Goal: Task Accomplishment & Management: Use online tool/utility

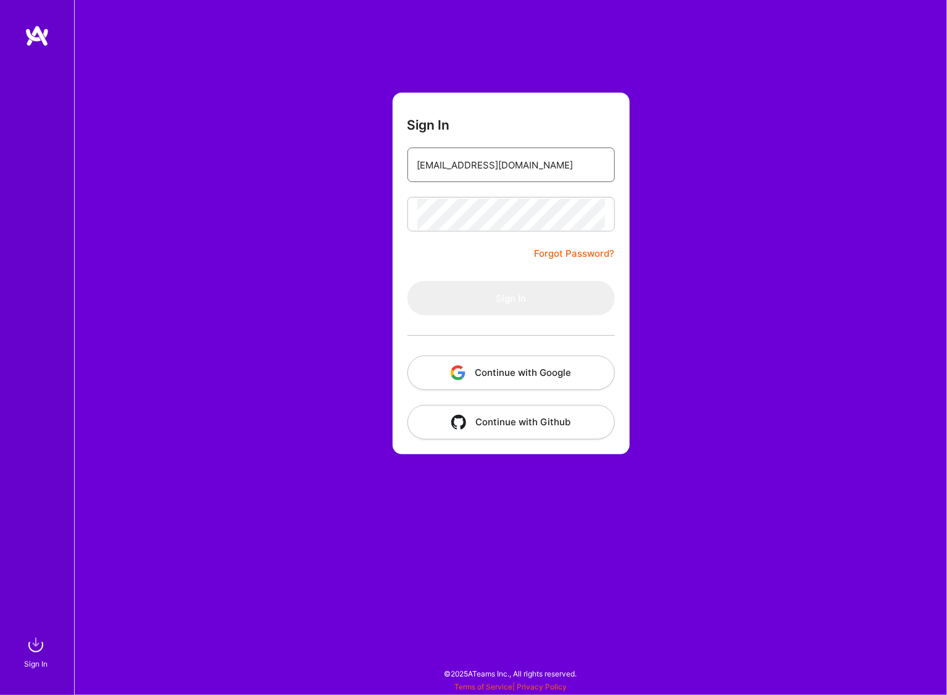
click at [517, 158] on input "[EMAIL_ADDRESS][DOMAIN_NAME]" at bounding box center [511, 164] width 188 height 31
type input "[EMAIL_ADDRESS][DOMAIN_NAME]"
click at [531, 297] on button "Sign In" at bounding box center [511, 298] width 207 height 35
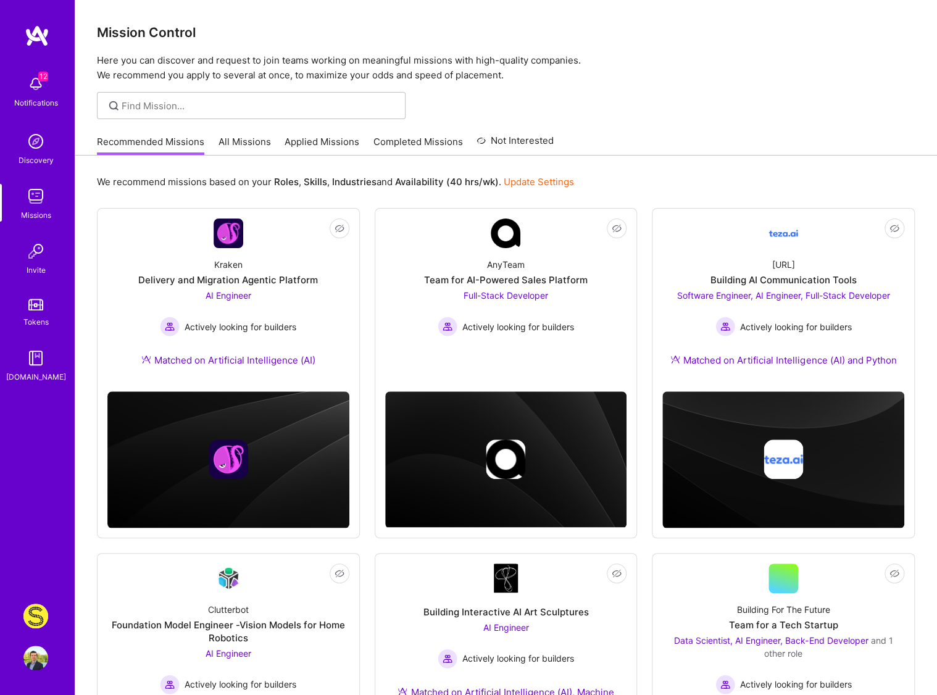
click at [38, 86] on img at bounding box center [35, 84] width 25 height 25
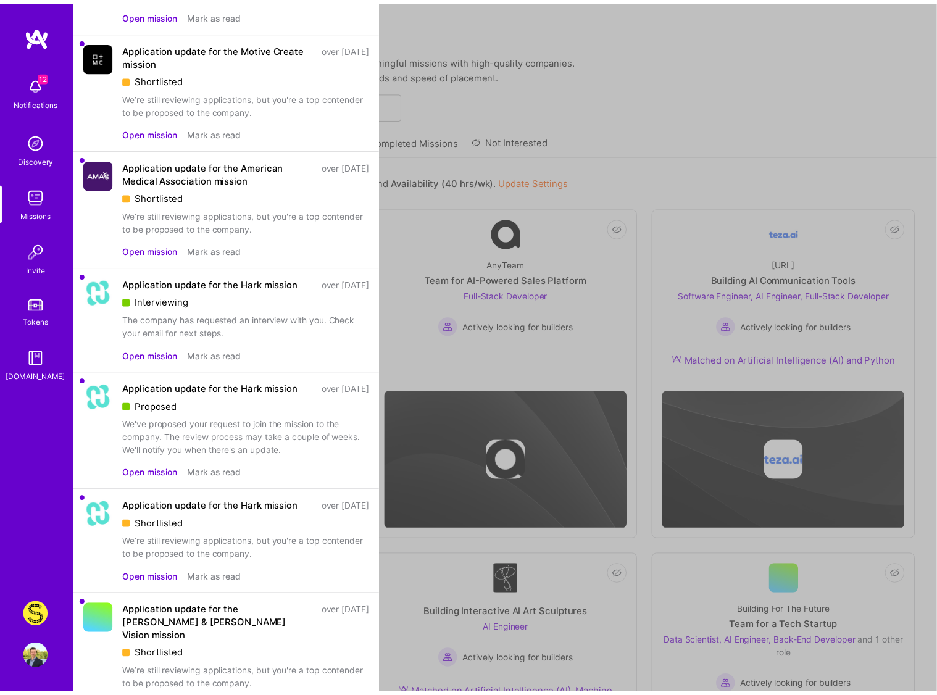
scroll to position [732, 0]
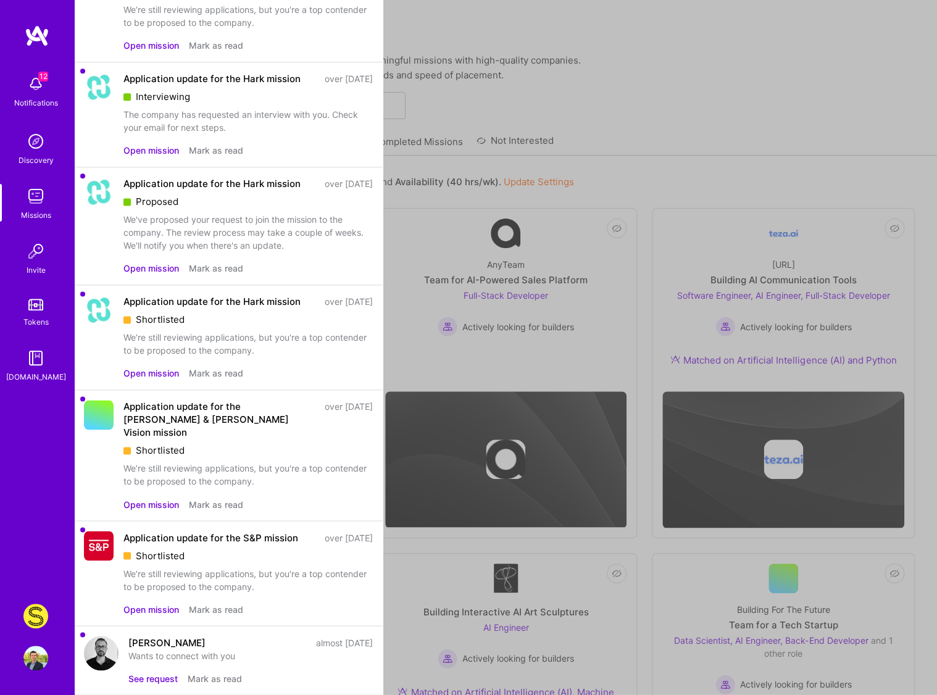
click at [39, 622] on img at bounding box center [35, 616] width 25 height 25
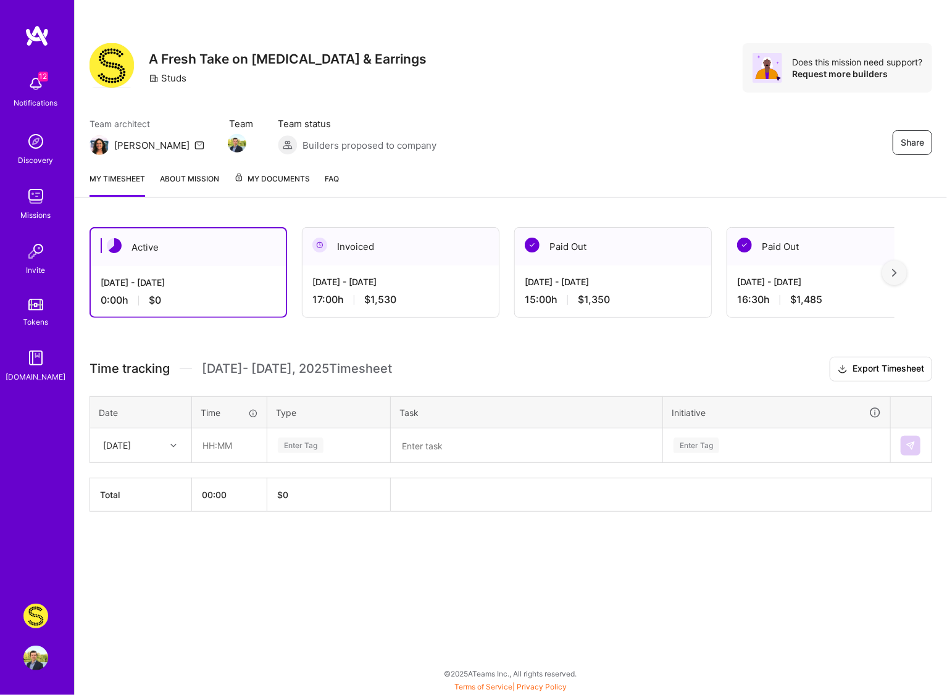
click at [268, 183] on span "My Documents" at bounding box center [272, 179] width 76 height 14
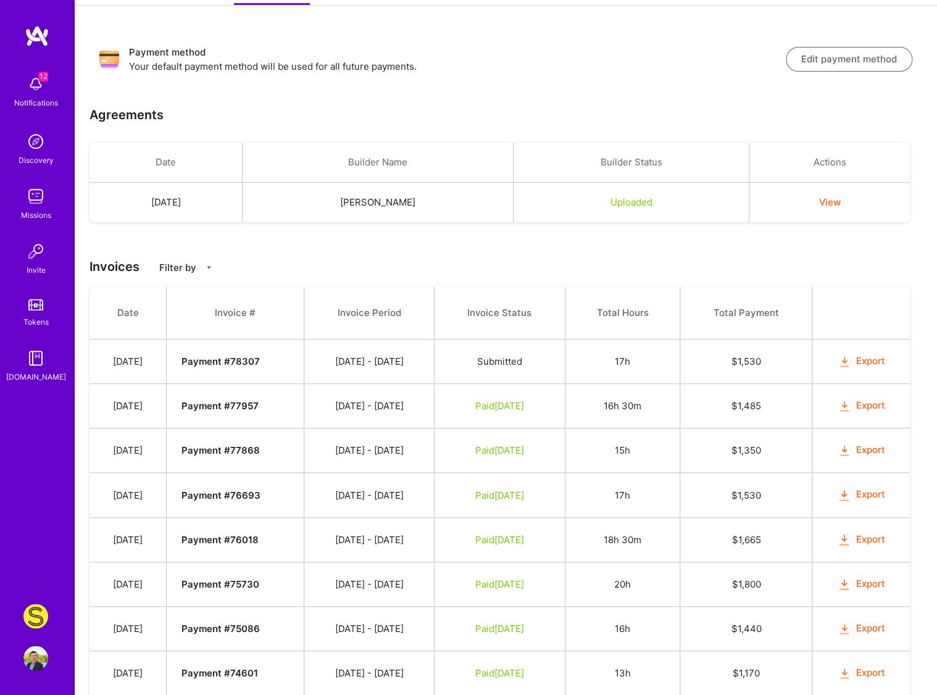
scroll to position [195, 0]
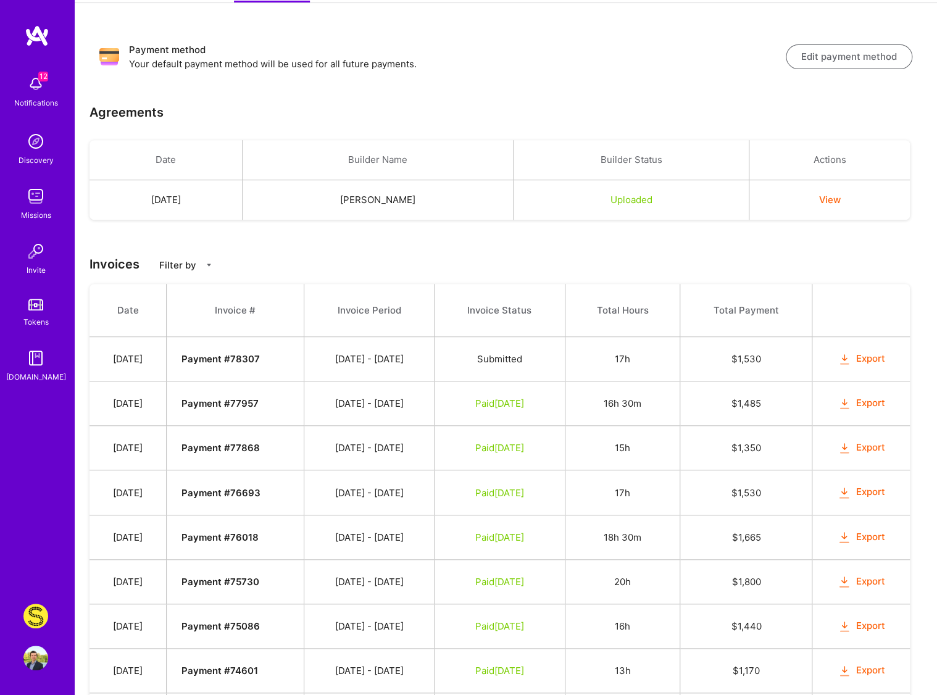
click at [868, 448] on button "Export" at bounding box center [861, 448] width 48 height 14
click at [881, 403] on button "Export" at bounding box center [861, 403] width 48 height 14
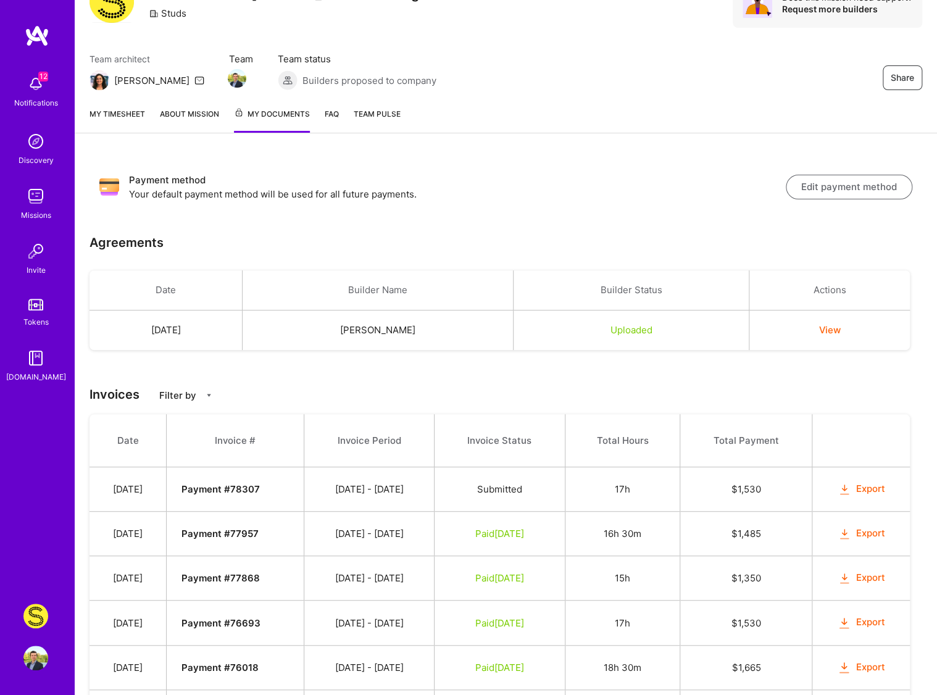
scroll to position [0, 0]
